Goal: Task Accomplishment & Management: Complete application form

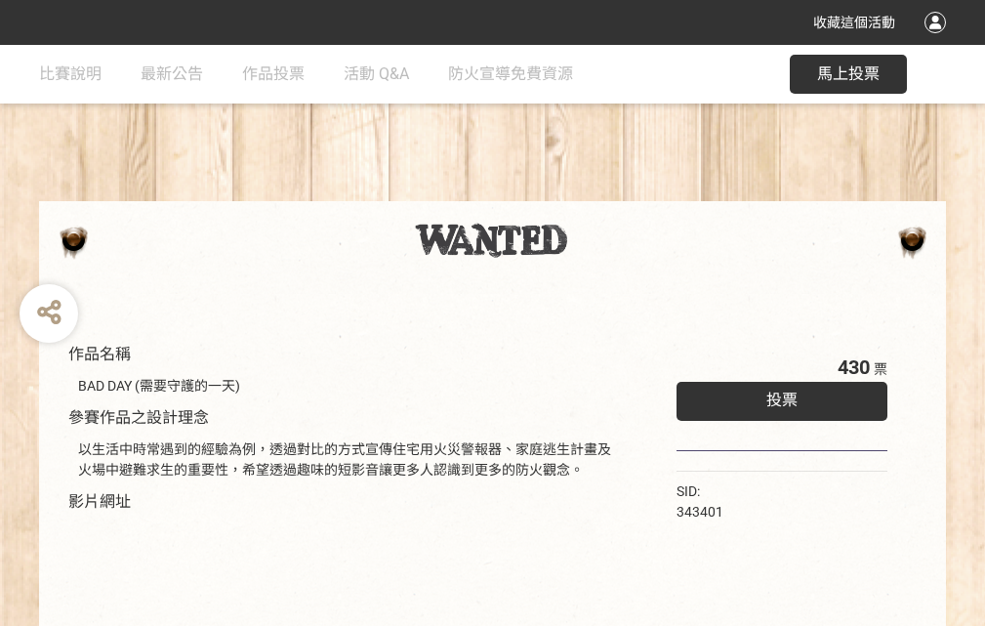
click at [939, 41] on div "收藏這個活動" at bounding box center [492, 22] width 985 height 45
click at [610, 192] on div "作品名稱 BAD DAY (需要守護的一天) 參賽作品之設計理念 以生活中時常遇到的經驗為例，透過對比的方式宣傳住宅用火災警報器、家庭逃生計畫及火場中避難求生…" at bounding box center [492, 455] width 985 height 821
click at [777, 396] on span "投票" at bounding box center [782, 400] width 31 height 19
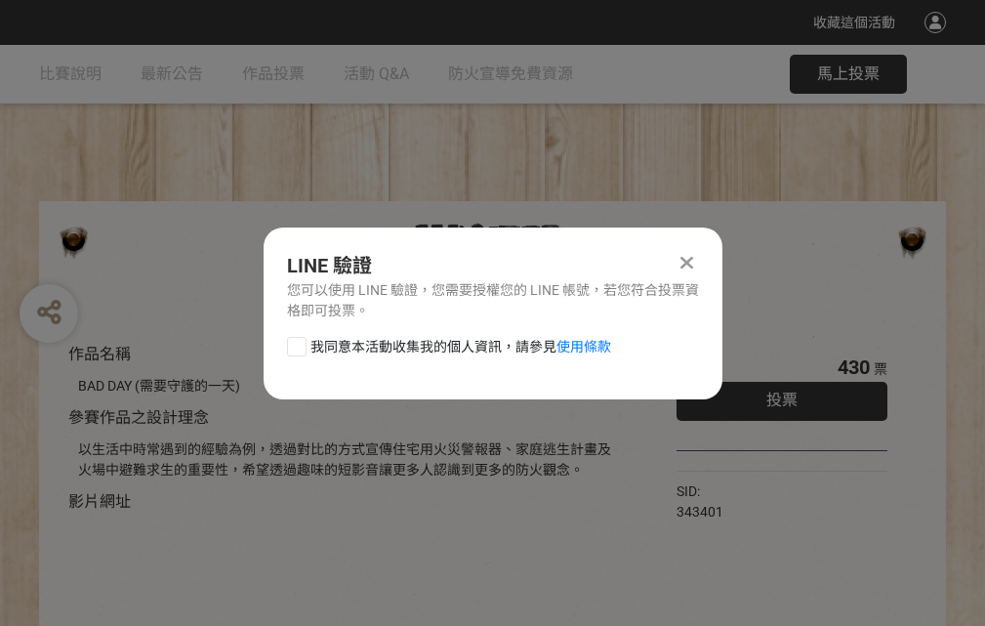
click at [295, 343] on div at bounding box center [297, 347] width 20 height 20
checkbox input "true"
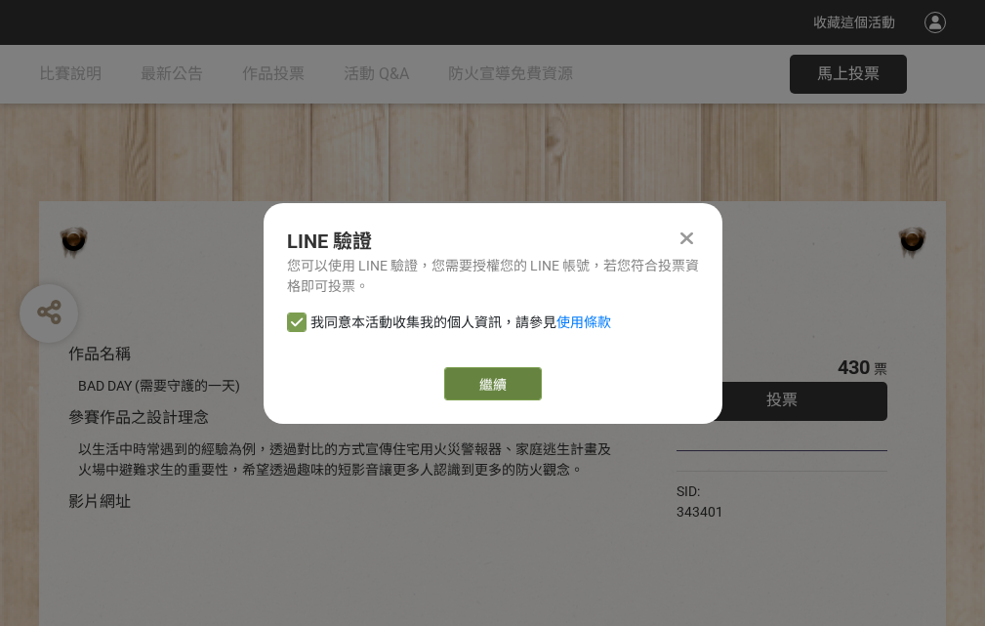
click at [491, 384] on link "繼續" at bounding box center [493, 383] width 98 height 33
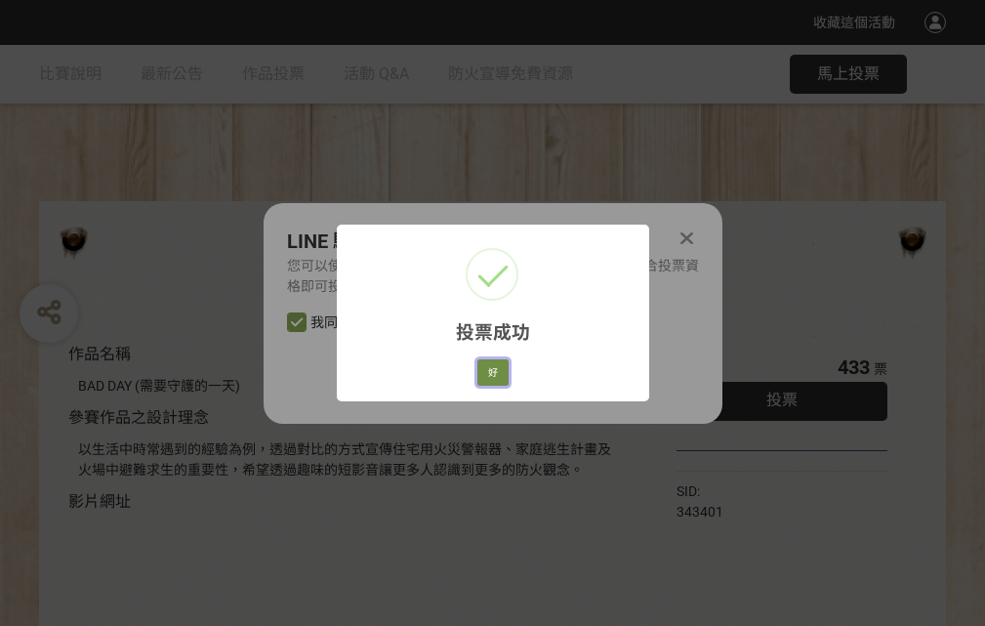
click at [487, 369] on button "好" at bounding box center [493, 372] width 31 height 27
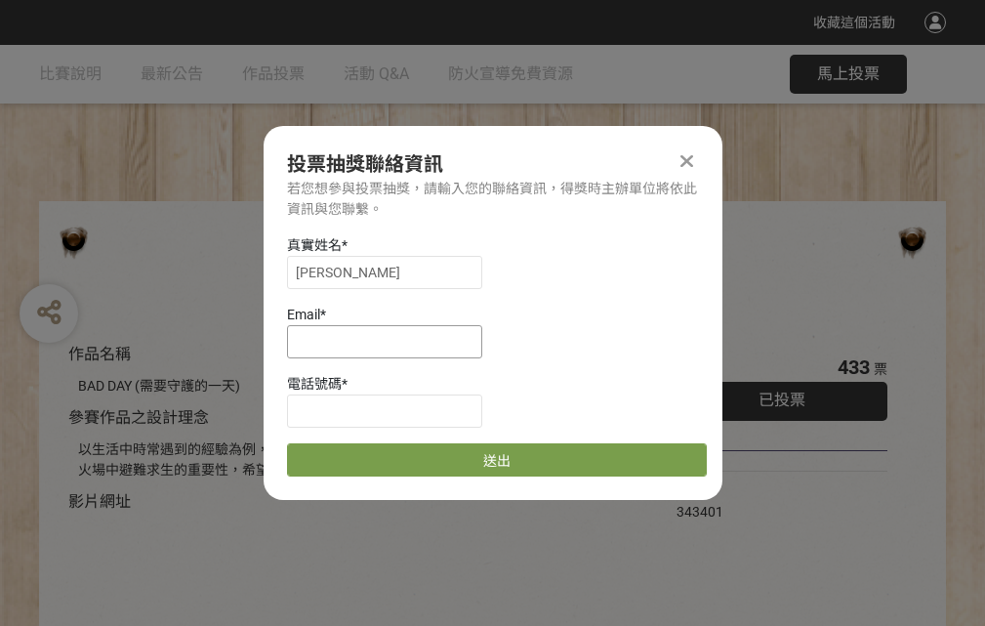
click at [391, 341] on input at bounding box center [384, 341] width 195 height 33
type input "[EMAIL_ADDRESS][DOMAIN_NAME]"
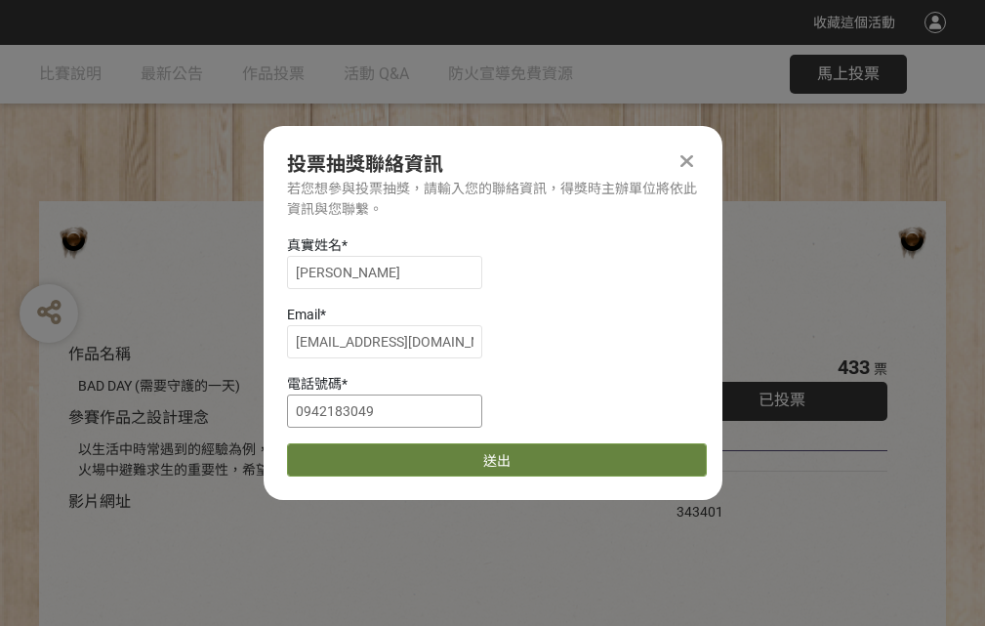
type input "0942183049"
click at [343, 453] on button "送出" at bounding box center [497, 459] width 420 height 33
